Goal: Transaction & Acquisition: Purchase product/service

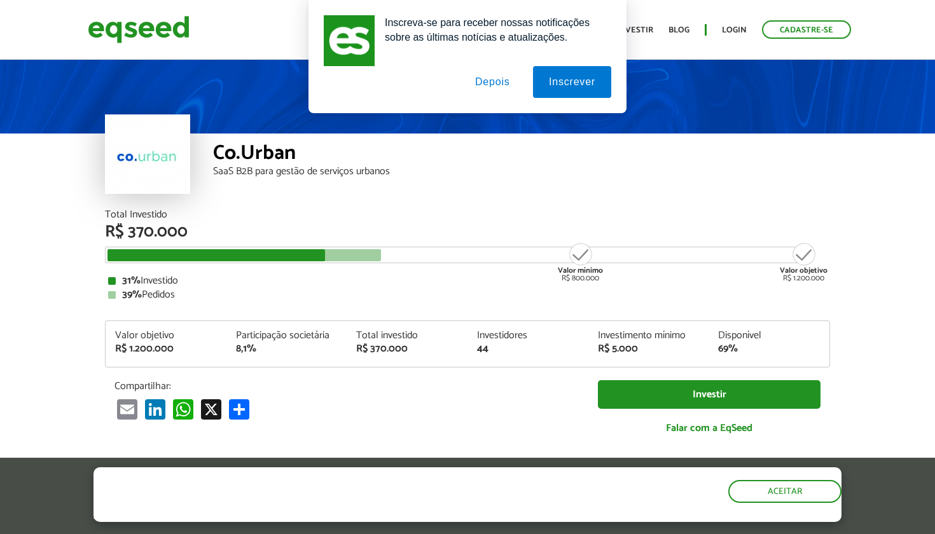
click at [510, 85] on button "Depois" at bounding box center [492, 82] width 67 height 32
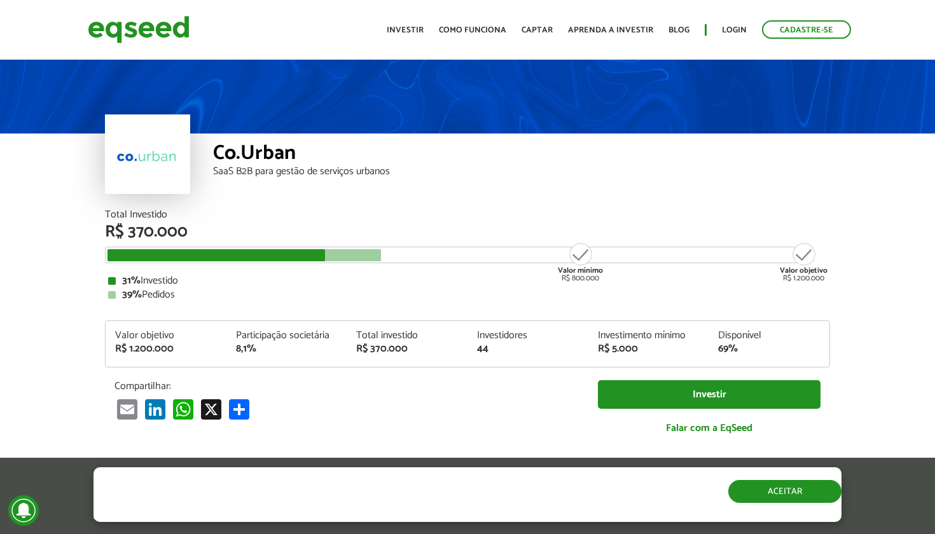
click at [751, 485] on button "Aceitar" at bounding box center [784, 491] width 113 height 23
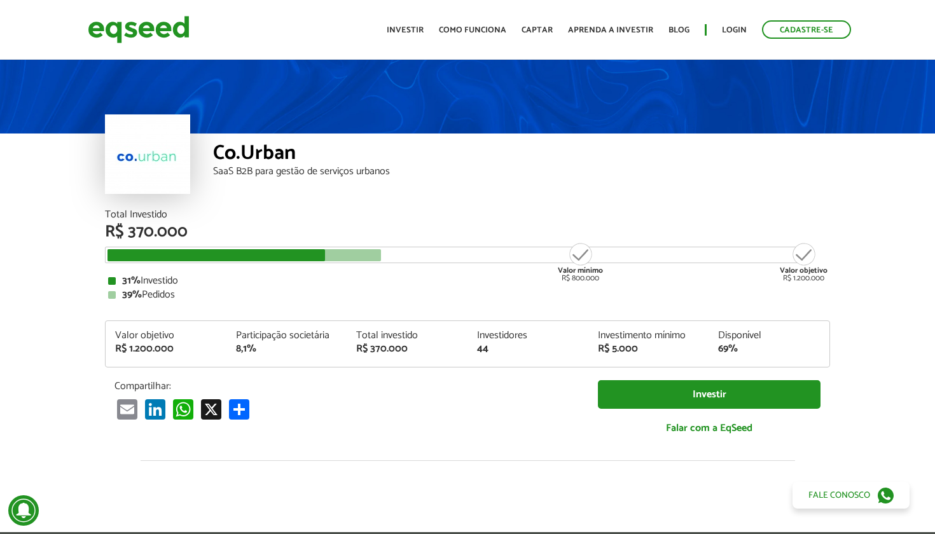
click at [474, 368] on div "Total Investido R$ 370.000 Valor mínimo R$ 800.000 Valor objetivo R$ 1.200.000 …" at bounding box center [467, 329] width 725 height 238
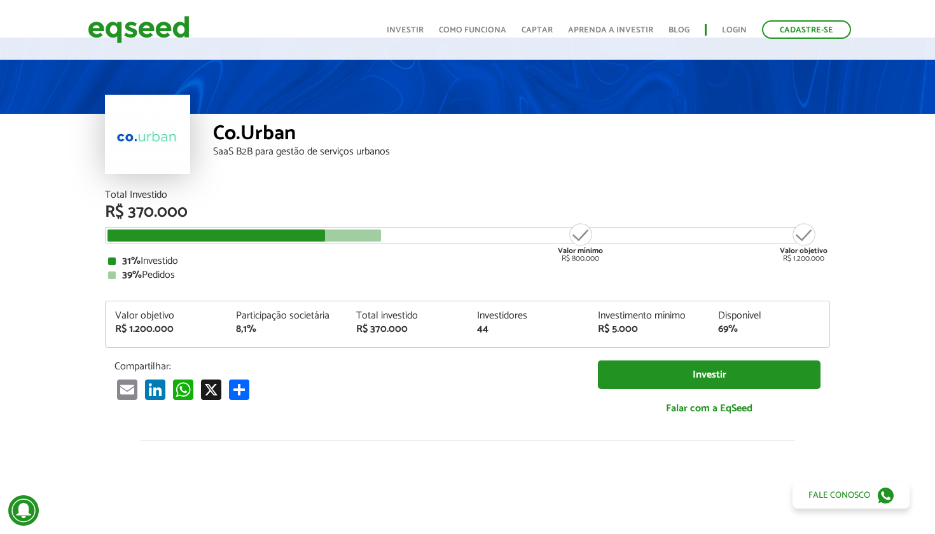
scroll to position [25, 0]
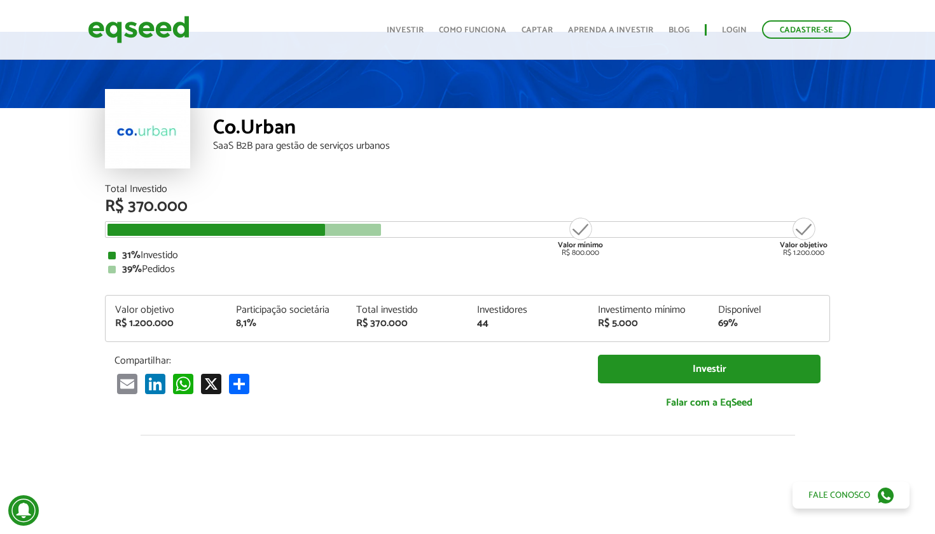
drag, startPoint x: 558, startPoint y: 246, endPoint x: 617, endPoint y: 254, distance: 59.0
click at [617, 254] on div "Total Investido R$ 370.000 Valor mínimo R$ 800.000 Valor objetivo R$ 1.200.000 …" at bounding box center [467, 229] width 725 height 90
click at [617, 254] on div "31% Investido" at bounding box center [467, 256] width 718 height 10
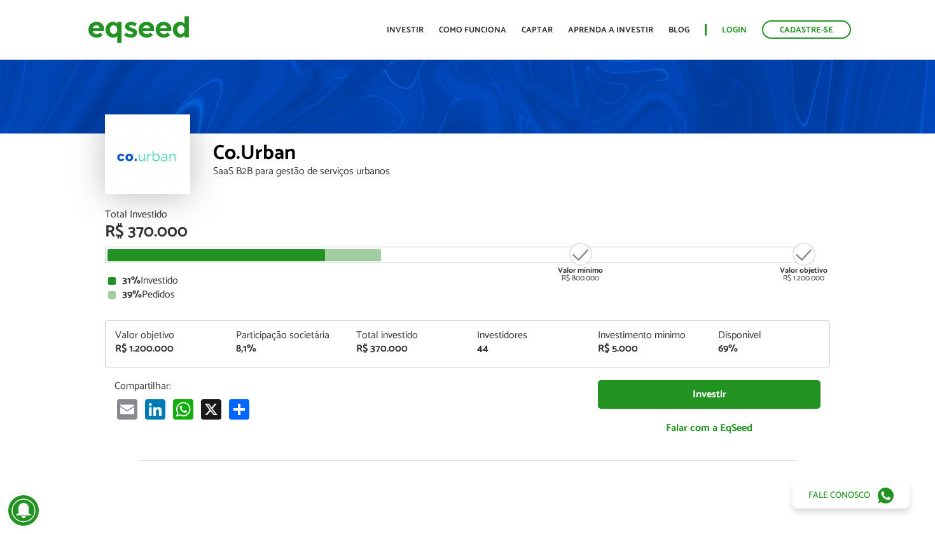
scroll to position [0, 0]
click at [725, 34] on link "Login" at bounding box center [734, 30] width 25 height 8
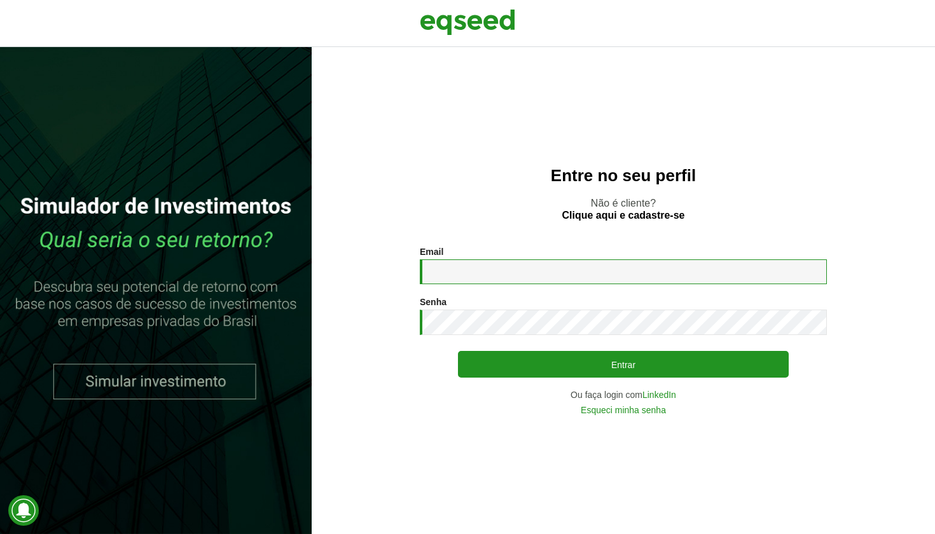
click at [485, 266] on input "Email *" at bounding box center [623, 271] width 407 height 25
click at [663, 392] on link "LinkedIn" at bounding box center [659, 394] width 34 height 9
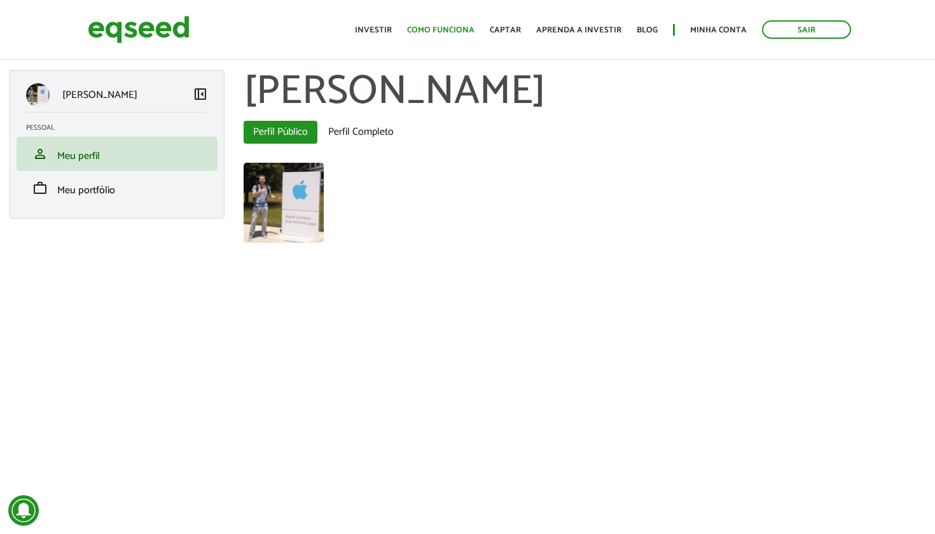
click at [460, 32] on link "Como funciona" at bounding box center [440, 30] width 67 height 8
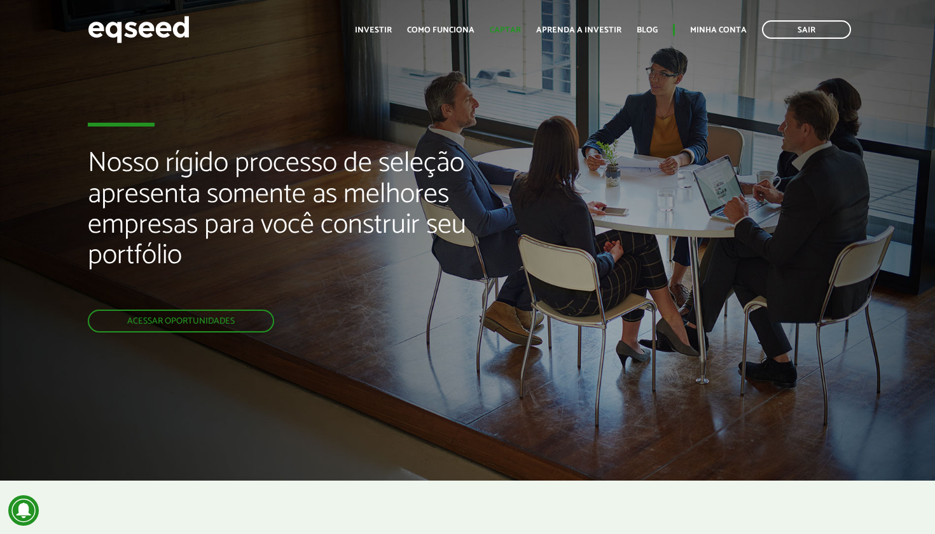
click at [521, 29] on link "Captar" at bounding box center [505, 30] width 31 height 8
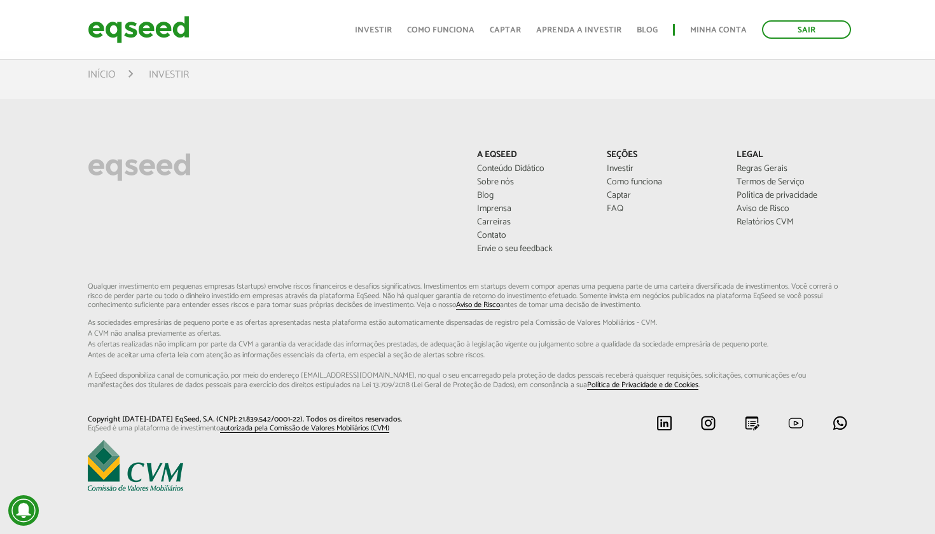
scroll to position [512, 0]
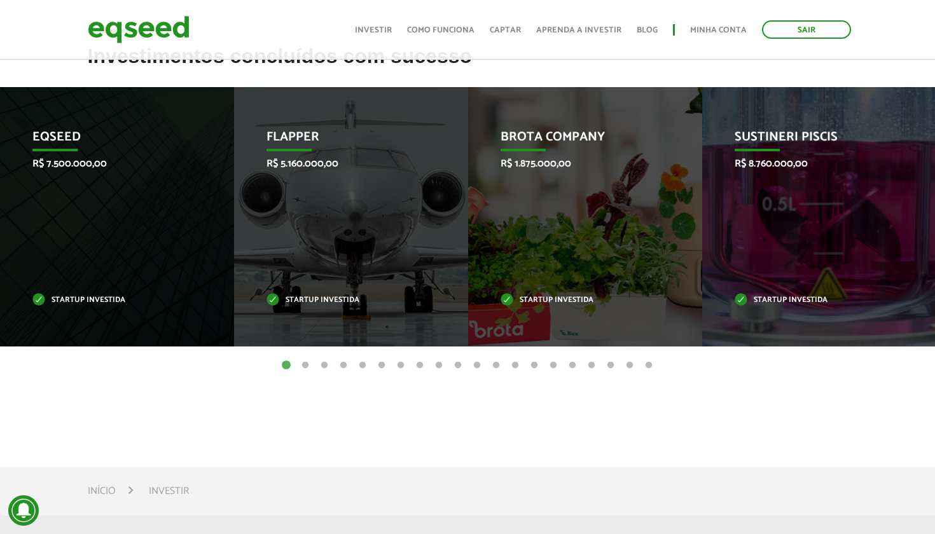
click at [303, 367] on button "2" at bounding box center [305, 365] width 13 height 13
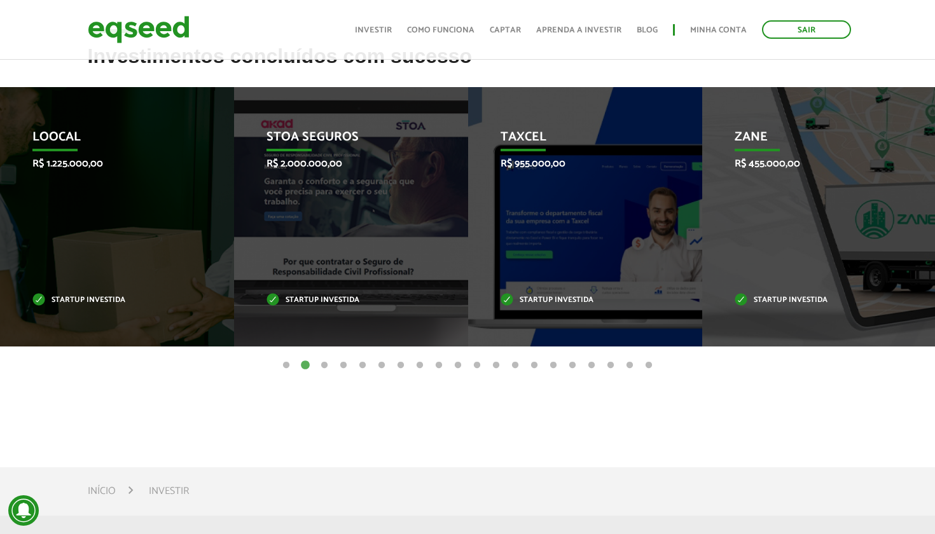
click at [326, 366] on button "3" at bounding box center [324, 365] width 13 height 13
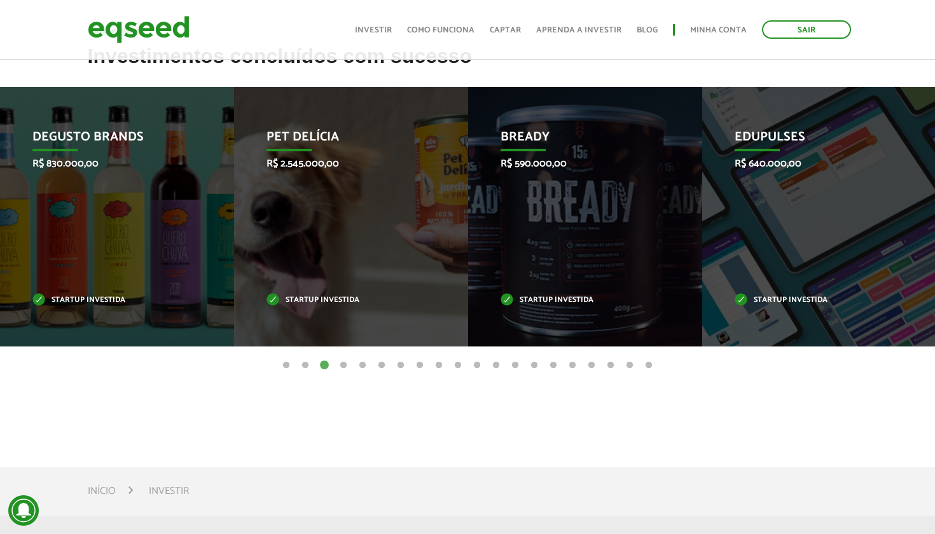
click at [343, 367] on button "4" at bounding box center [343, 365] width 13 height 13
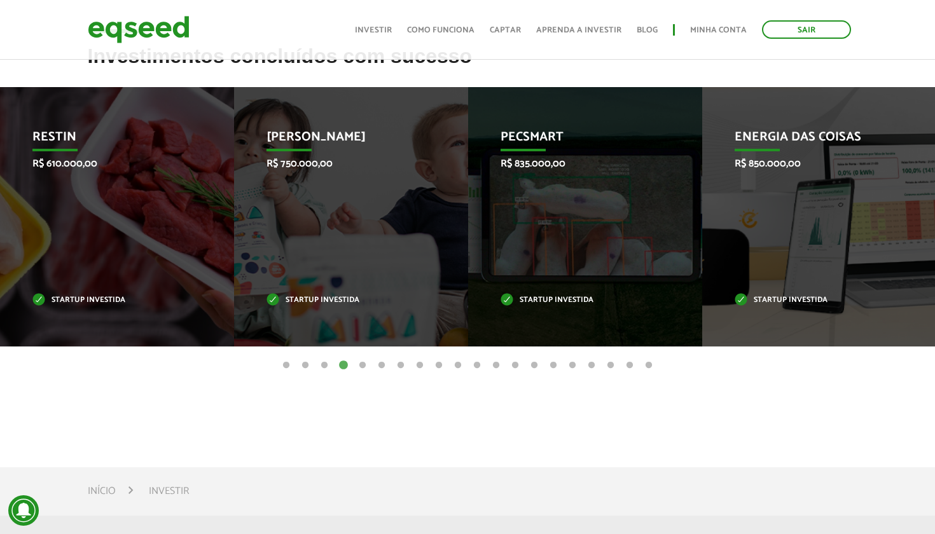
click at [362, 366] on button "5" at bounding box center [362, 365] width 13 height 13
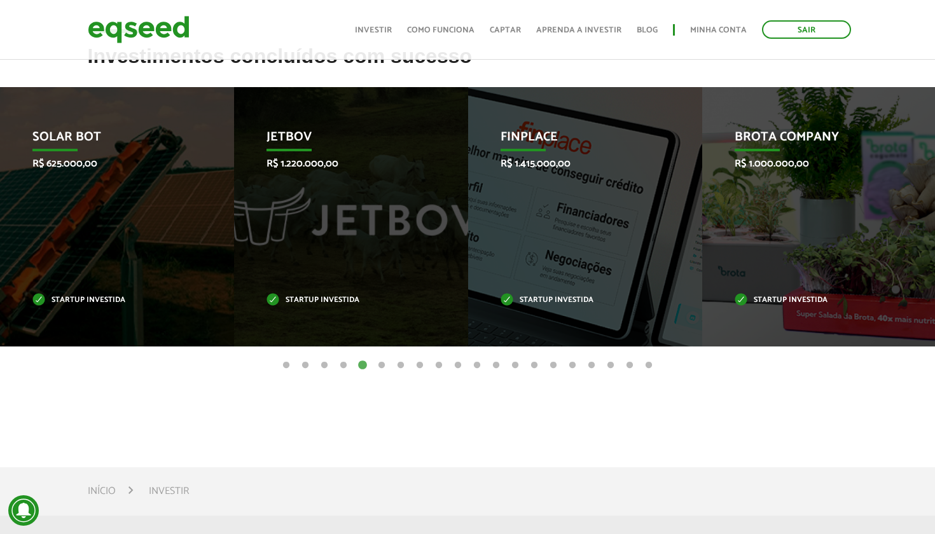
click at [381, 366] on button "6" at bounding box center [381, 365] width 13 height 13
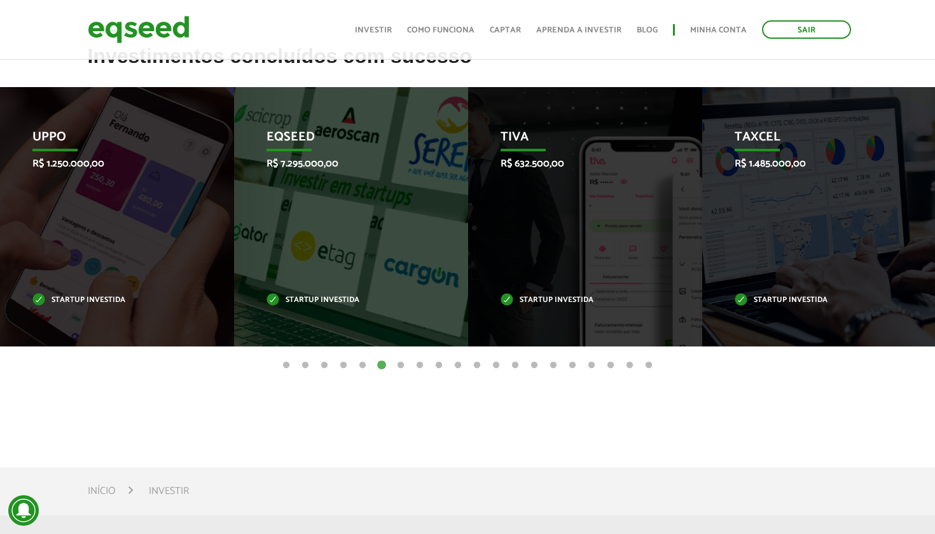
click at [401, 366] on button "7" at bounding box center [400, 365] width 13 height 13
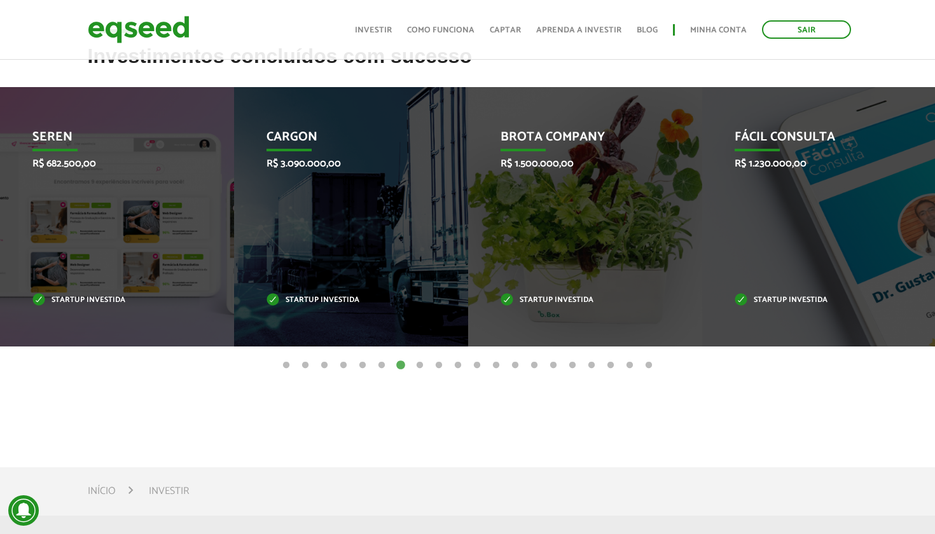
click at [417, 368] on button "8" at bounding box center [419, 365] width 13 height 13
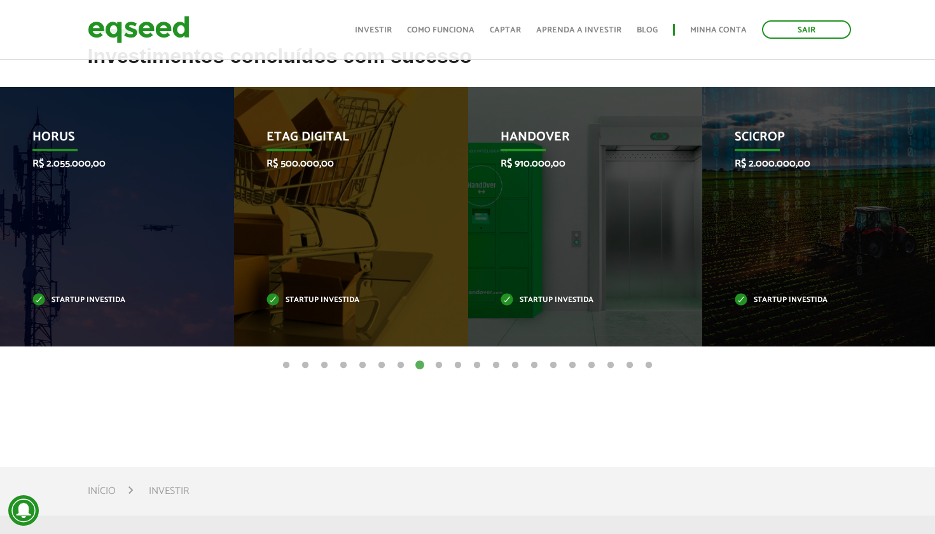
click at [436, 366] on button "9" at bounding box center [438, 365] width 13 height 13
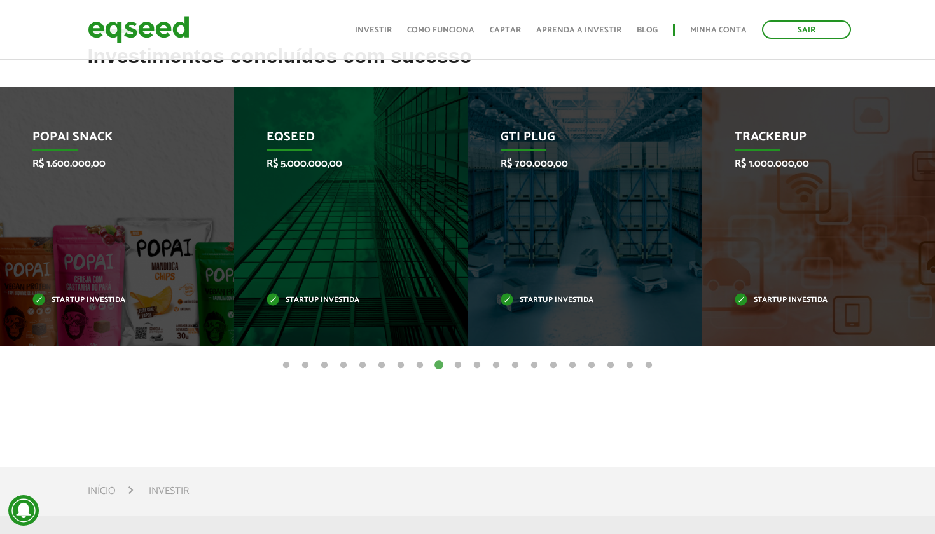
click at [460, 366] on button "10" at bounding box center [457, 365] width 13 height 13
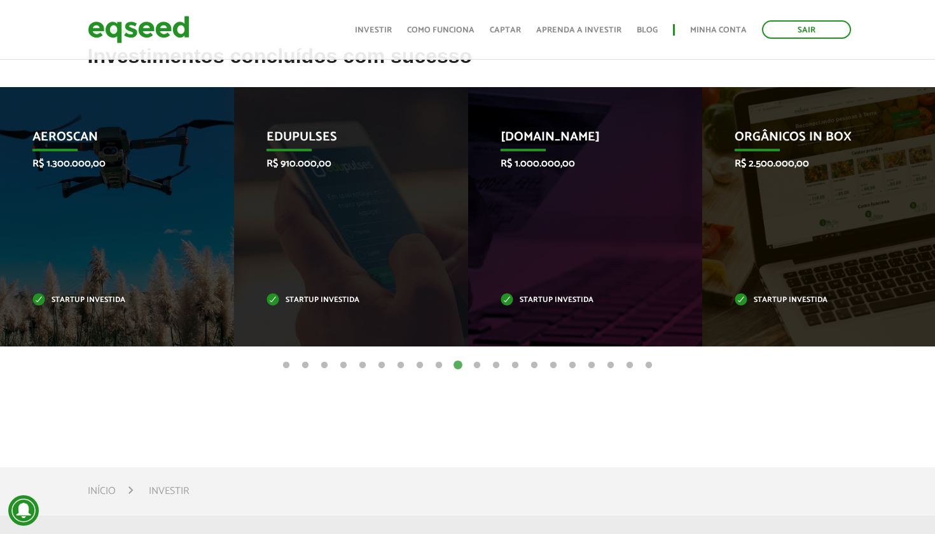
click at [478, 366] on button "11" at bounding box center [477, 365] width 13 height 13
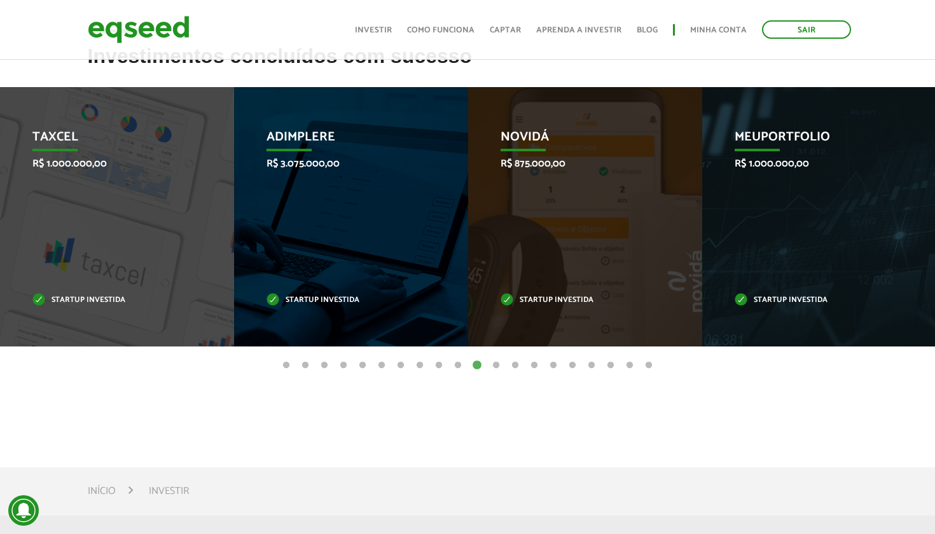
click at [494, 368] on button "12" at bounding box center [496, 365] width 13 height 13
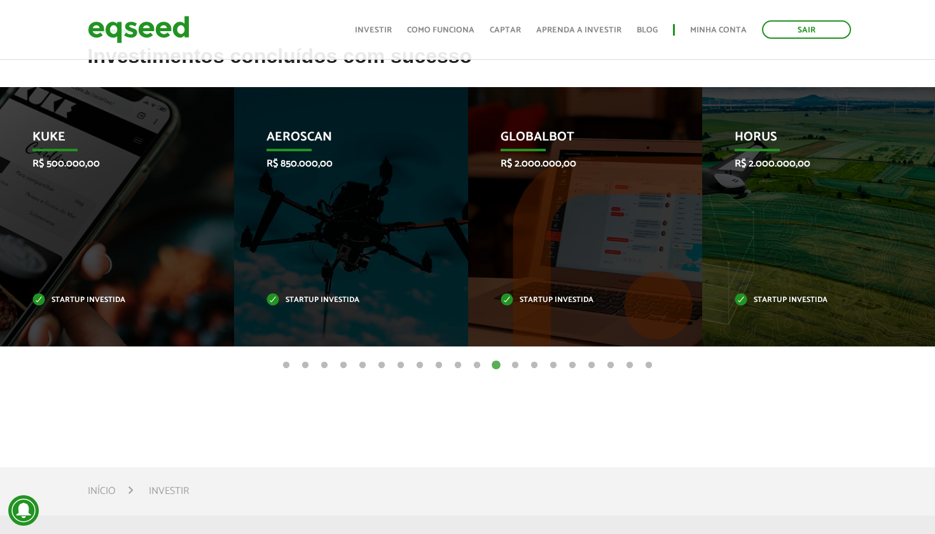
click at [516, 367] on button "13" at bounding box center [515, 365] width 13 height 13
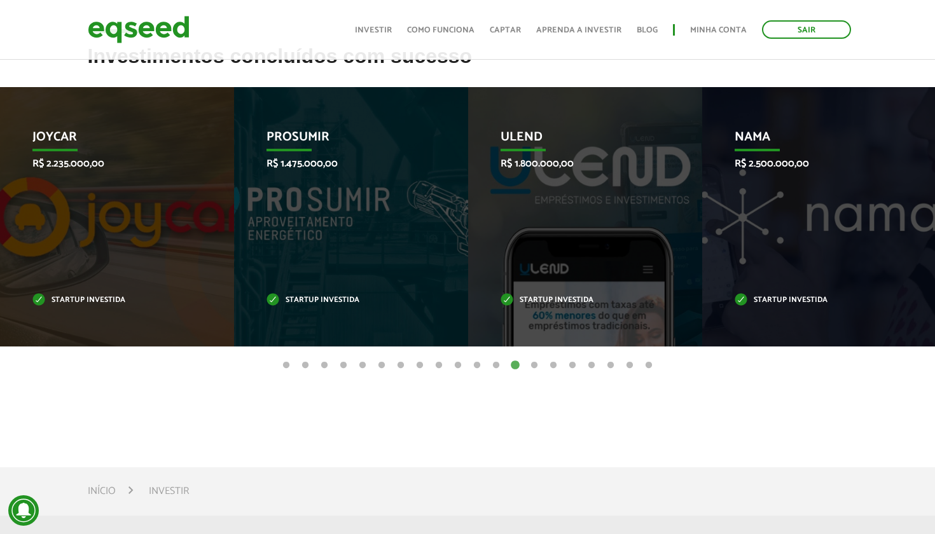
click at [536, 368] on button "14" at bounding box center [534, 365] width 13 height 13
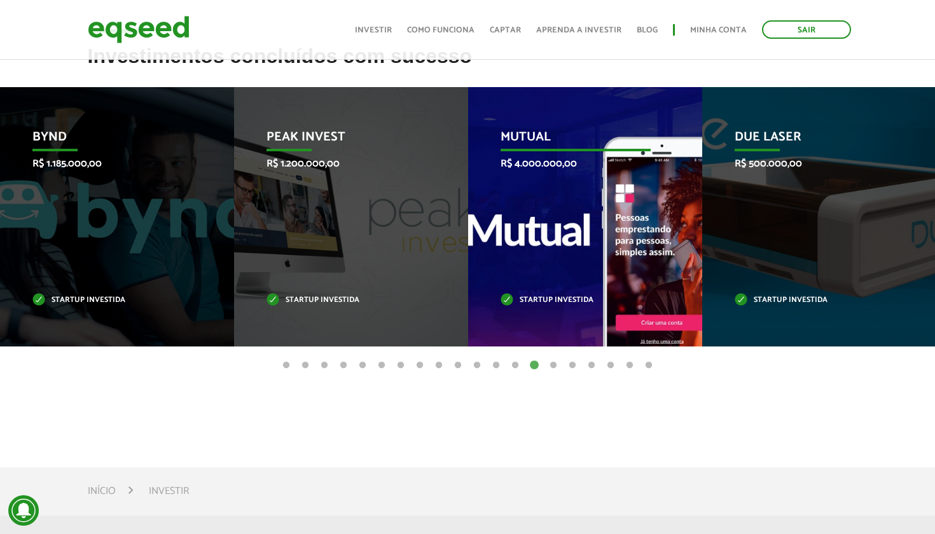
click at [518, 185] on div "Mutual R$ 4.000.000,00 Startup investida" at bounding box center [575, 216] width 215 height 259
click at [523, 142] on p "Mutual" at bounding box center [575, 141] width 151 height 22
click at [525, 134] on p "Mutual" at bounding box center [575, 141] width 151 height 22
click at [525, 167] on p "R$ 4.000.000,00" at bounding box center [575, 164] width 151 height 12
click at [525, 212] on div "Mutual R$ 4.000.000,00 Startup investida" at bounding box center [575, 216] width 215 height 259
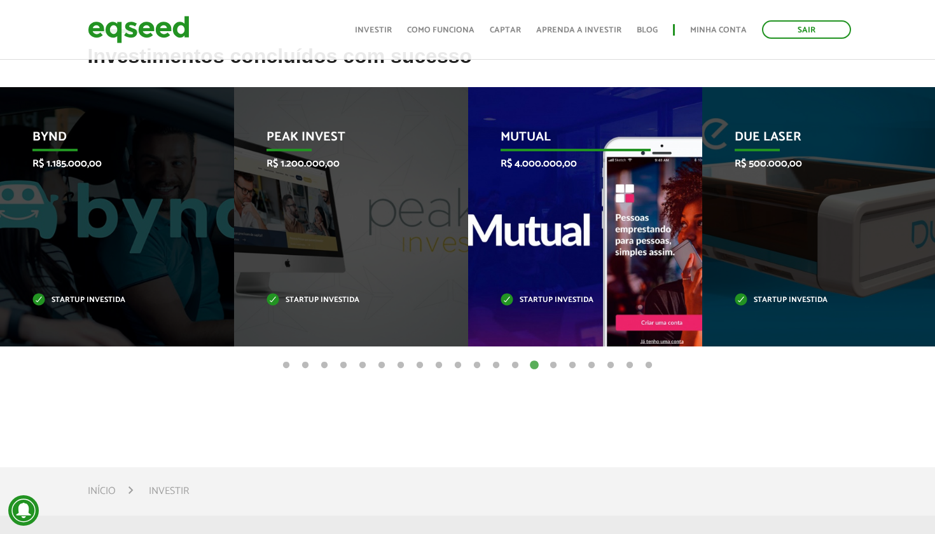
click at [548, 284] on div "Mutual R$ 4.000.000,00 Startup investida" at bounding box center [575, 216] width 215 height 259
click at [540, 130] on p "Mutual" at bounding box center [575, 141] width 151 height 22
click at [532, 164] on p "R$ 4.000.000,00" at bounding box center [575, 164] width 151 height 12
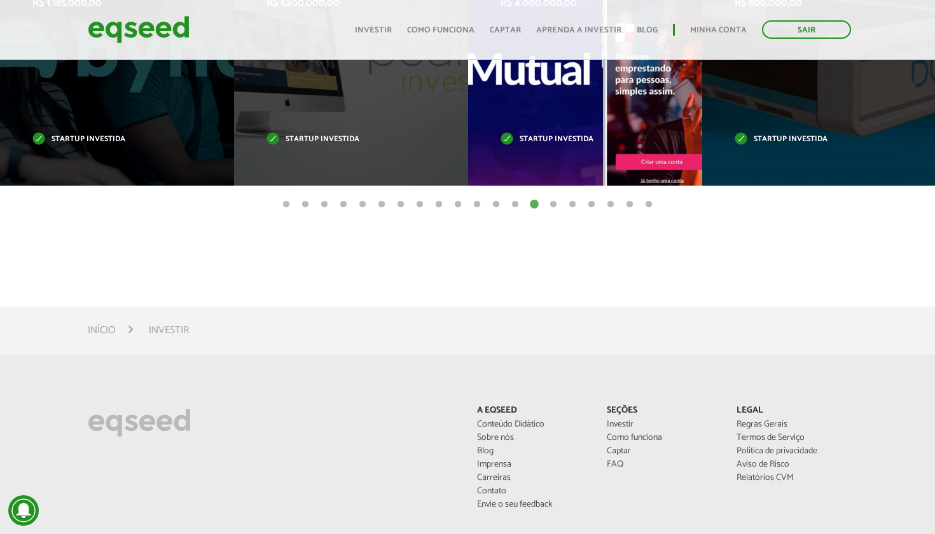
scroll to position [370, 0]
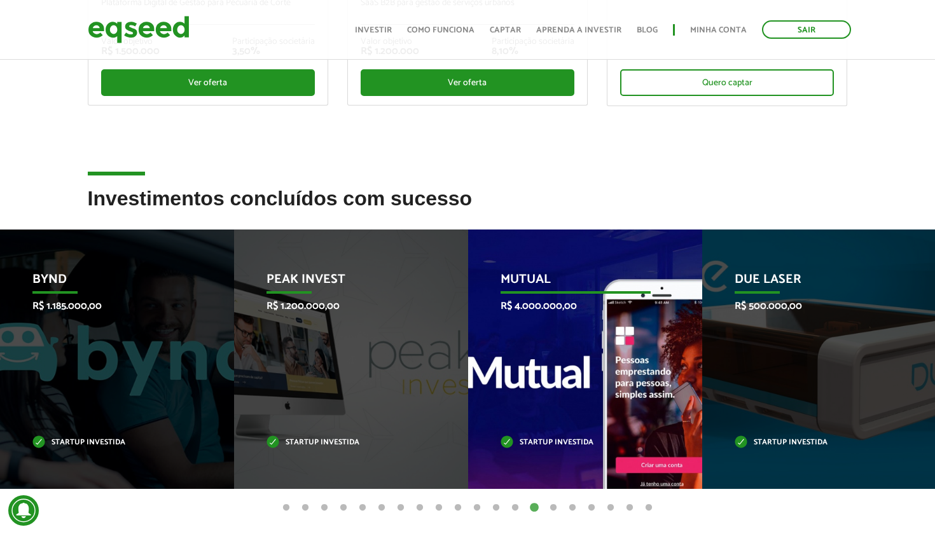
click at [549, 333] on div "Mutual R$ 4.000.000,00 Startup investida" at bounding box center [575, 359] width 215 height 259
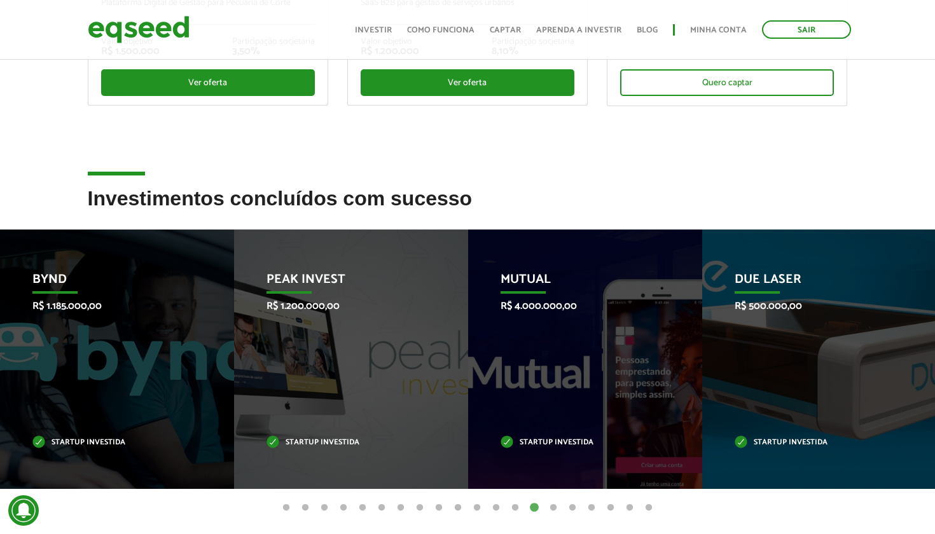
scroll to position [258, 0]
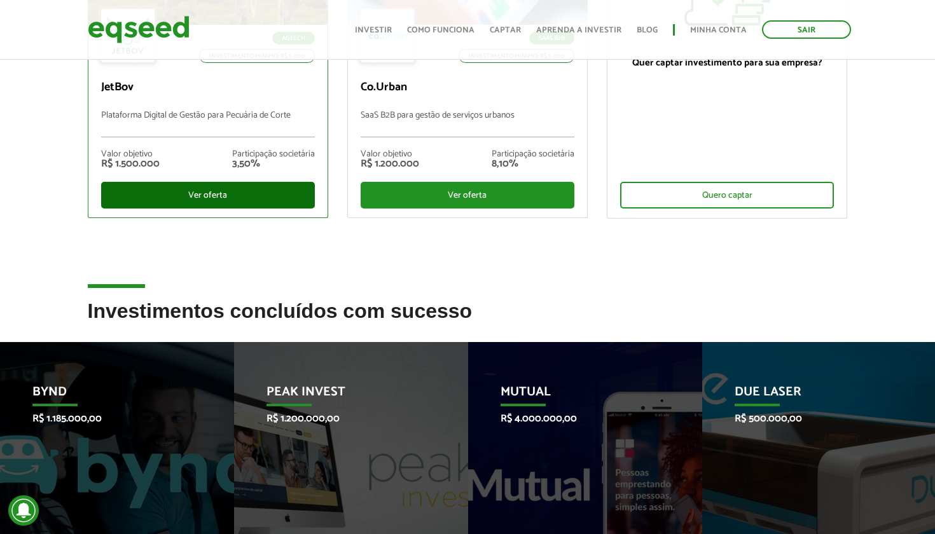
click at [301, 188] on div "Ver oferta" at bounding box center [208, 195] width 214 height 27
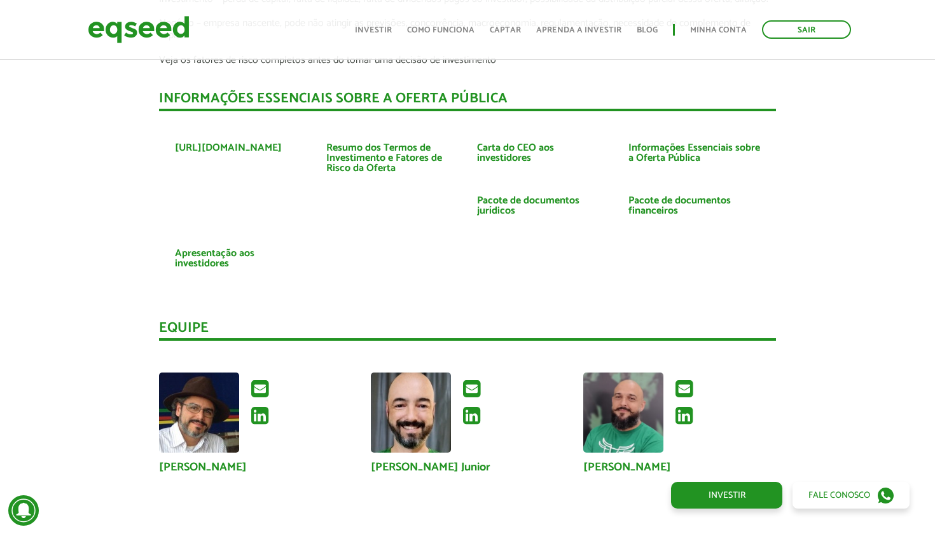
scroll to position [2858, 0]
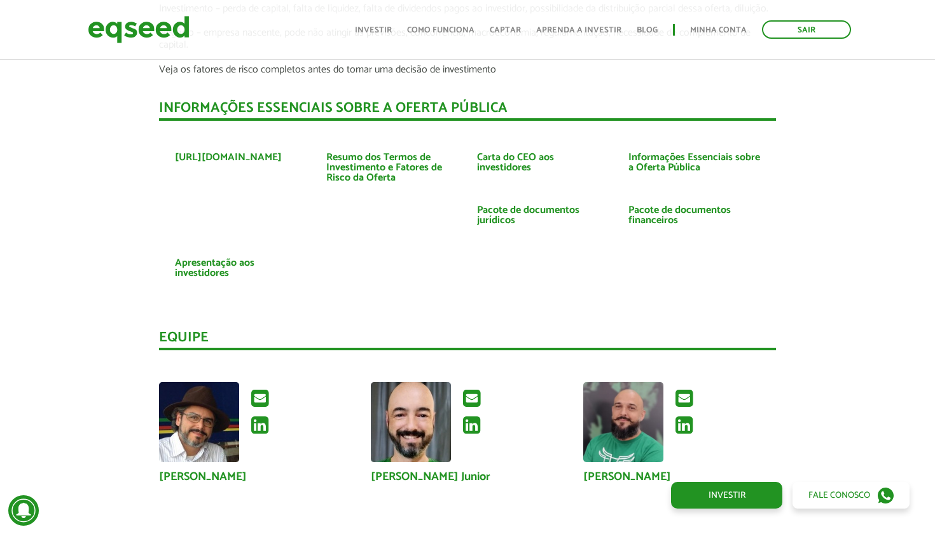
click at [411, 331] on div "Equipe" at bounding box center [467, 341] width 617 height 20
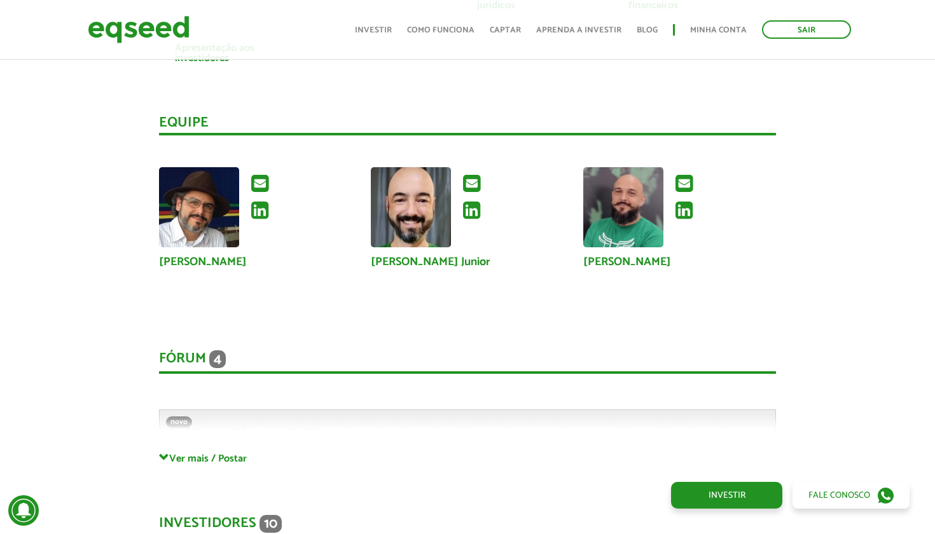
scroll to position [3203, 0]
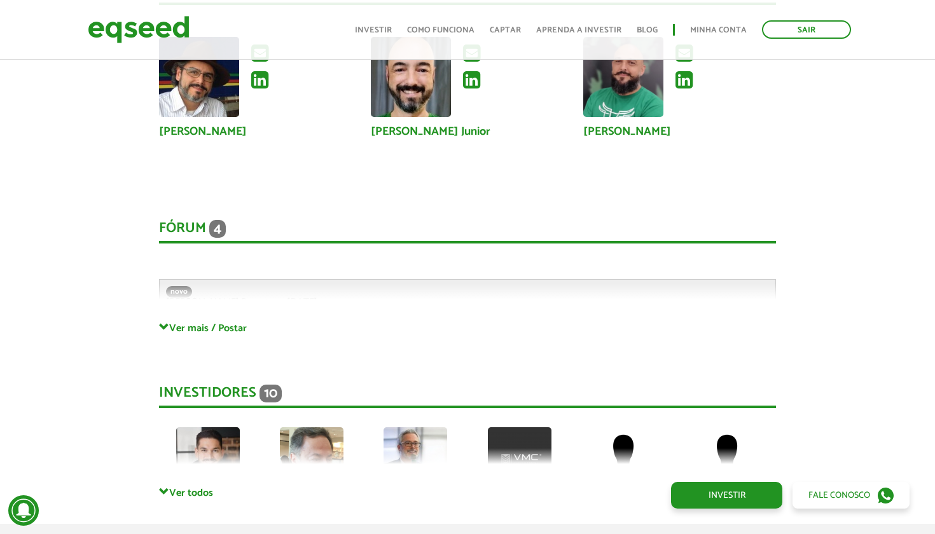
click at [228, 322] on link "Ver mais / Postar" at bounding box center [467, 328] width 617 height 12
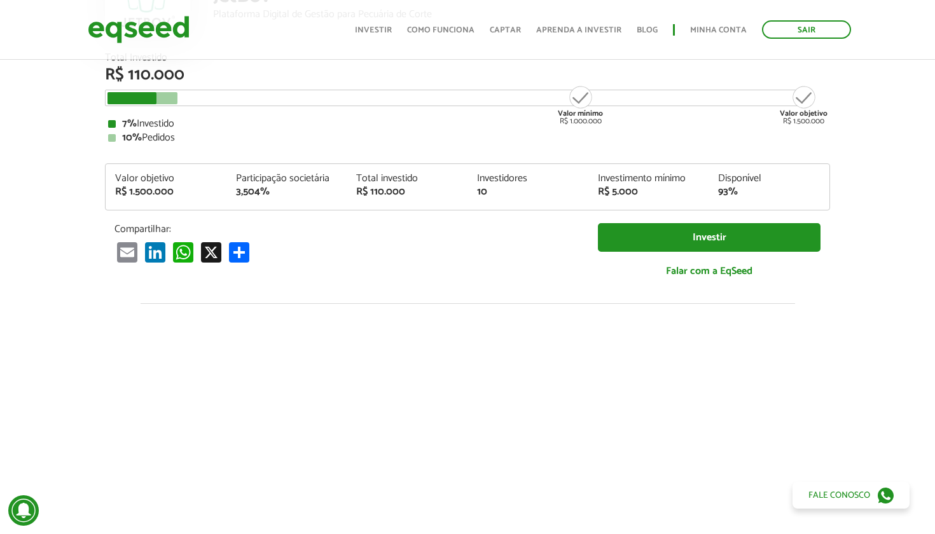
scroll to position [135, 0]
